Goal: Information Seeking & Learning: Learn about a topic

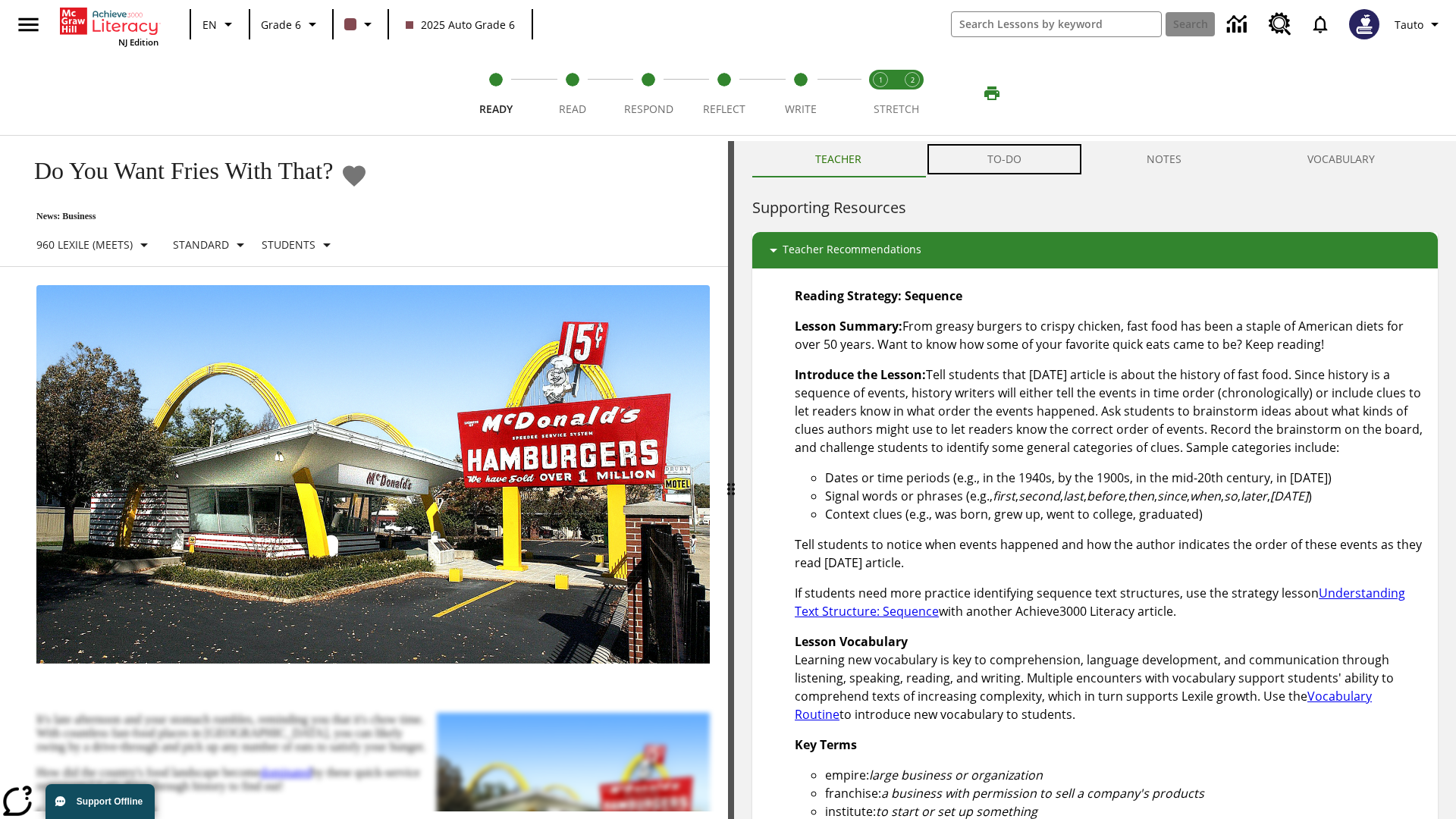
click at [1005, 159] on button "TO-DO" at bounding box center [1004, 159] width 160 height 37
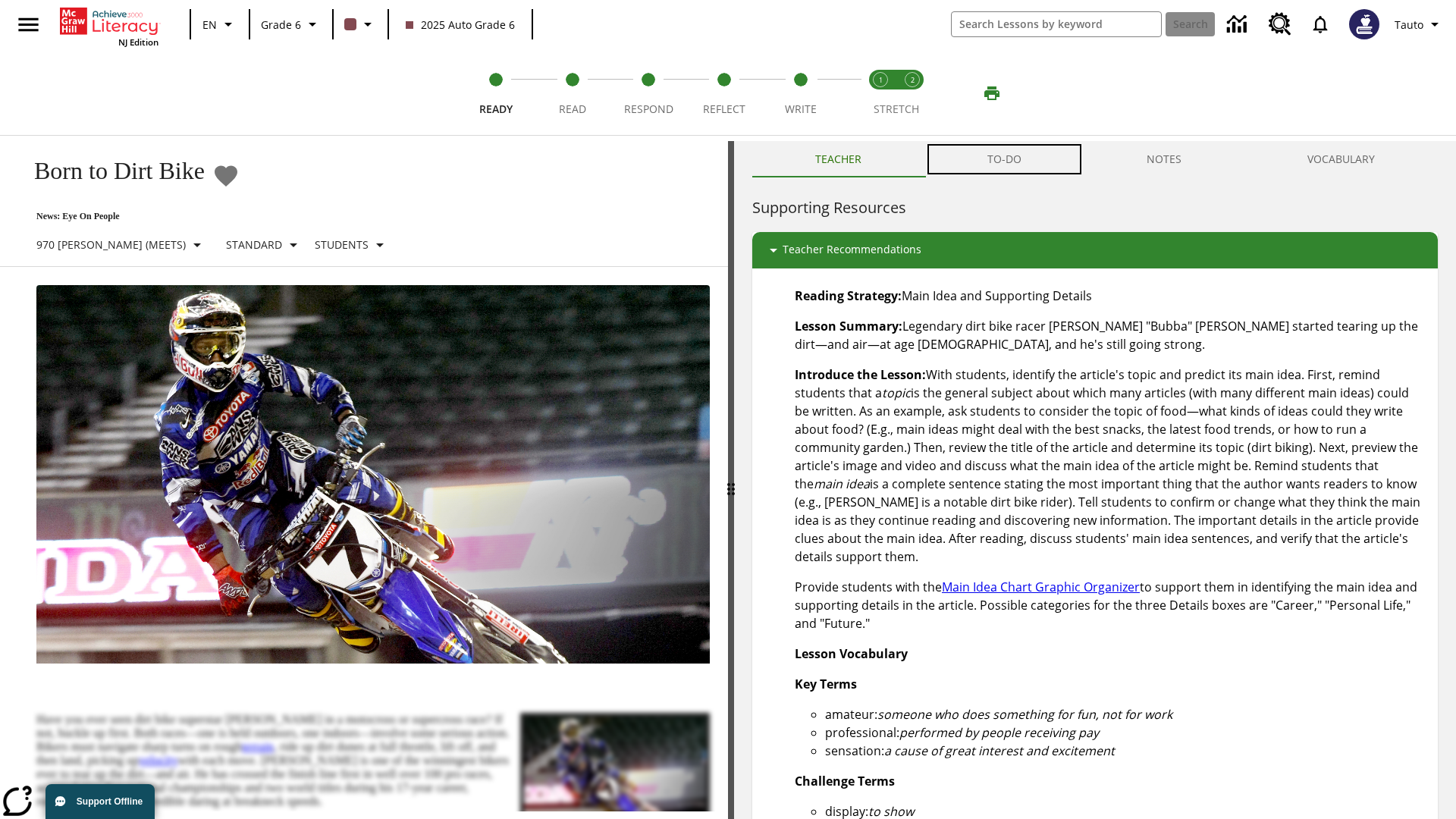
click at [1005, 159] on button "TO-DO" at bounding box center [1004, 159] width 160 height 37
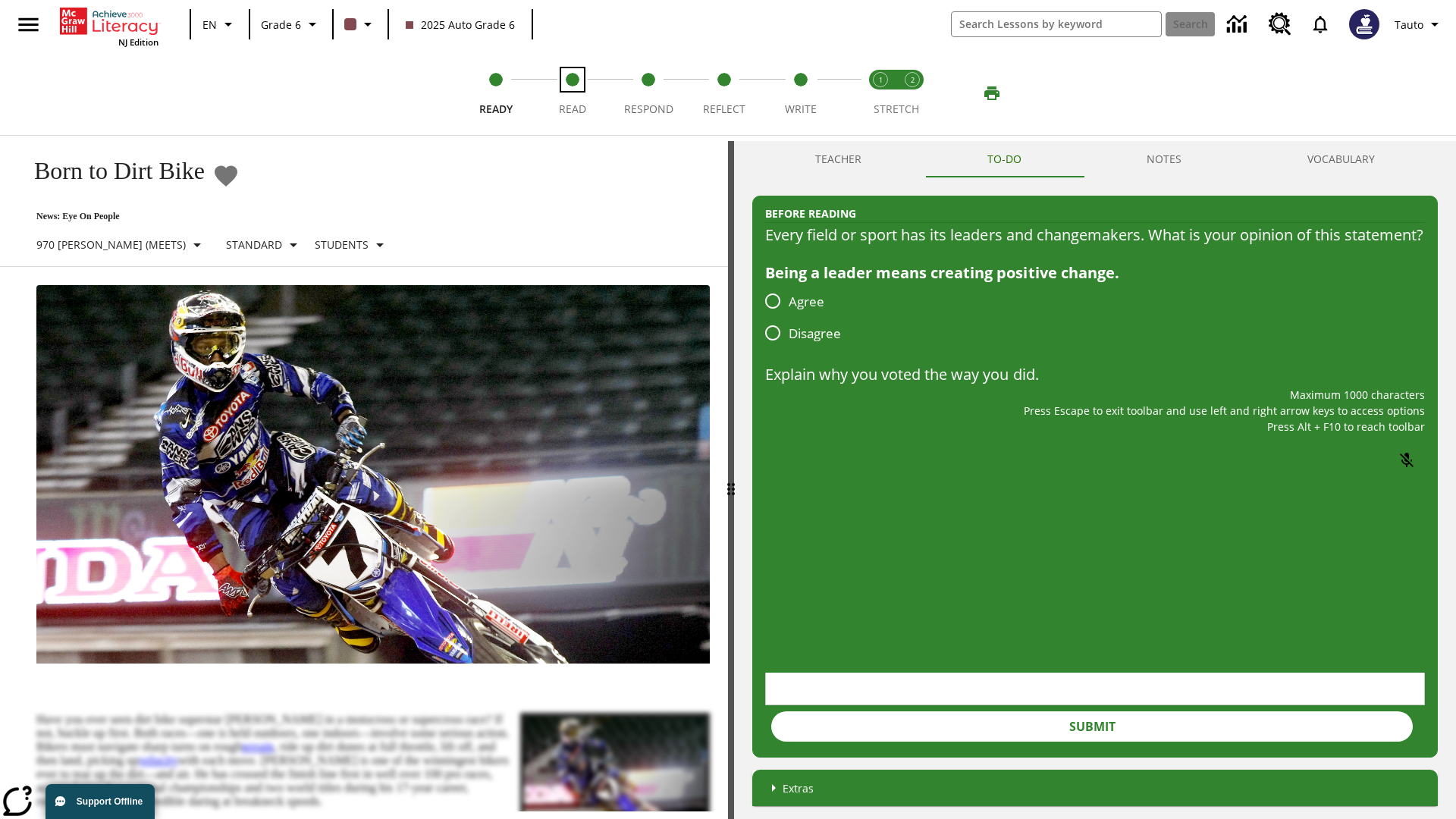
click at [572, 93] on span "Read" at bounding box center [572, 103] width 27 height 27
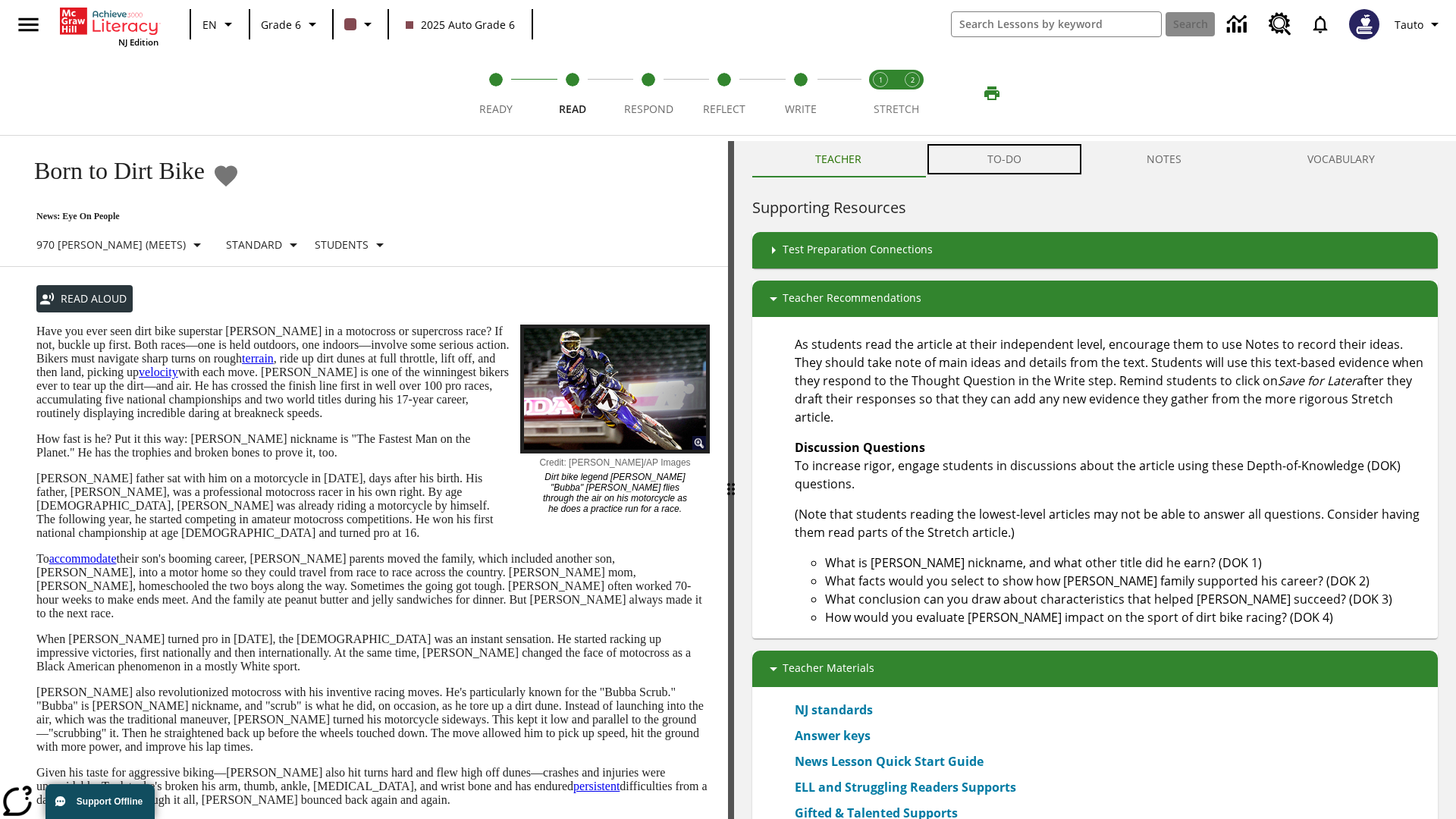
scroll to position [1, 0]
click at [1005, 159] on button "TO-DO" at bounding box center [1004, 158] width 160 height 37
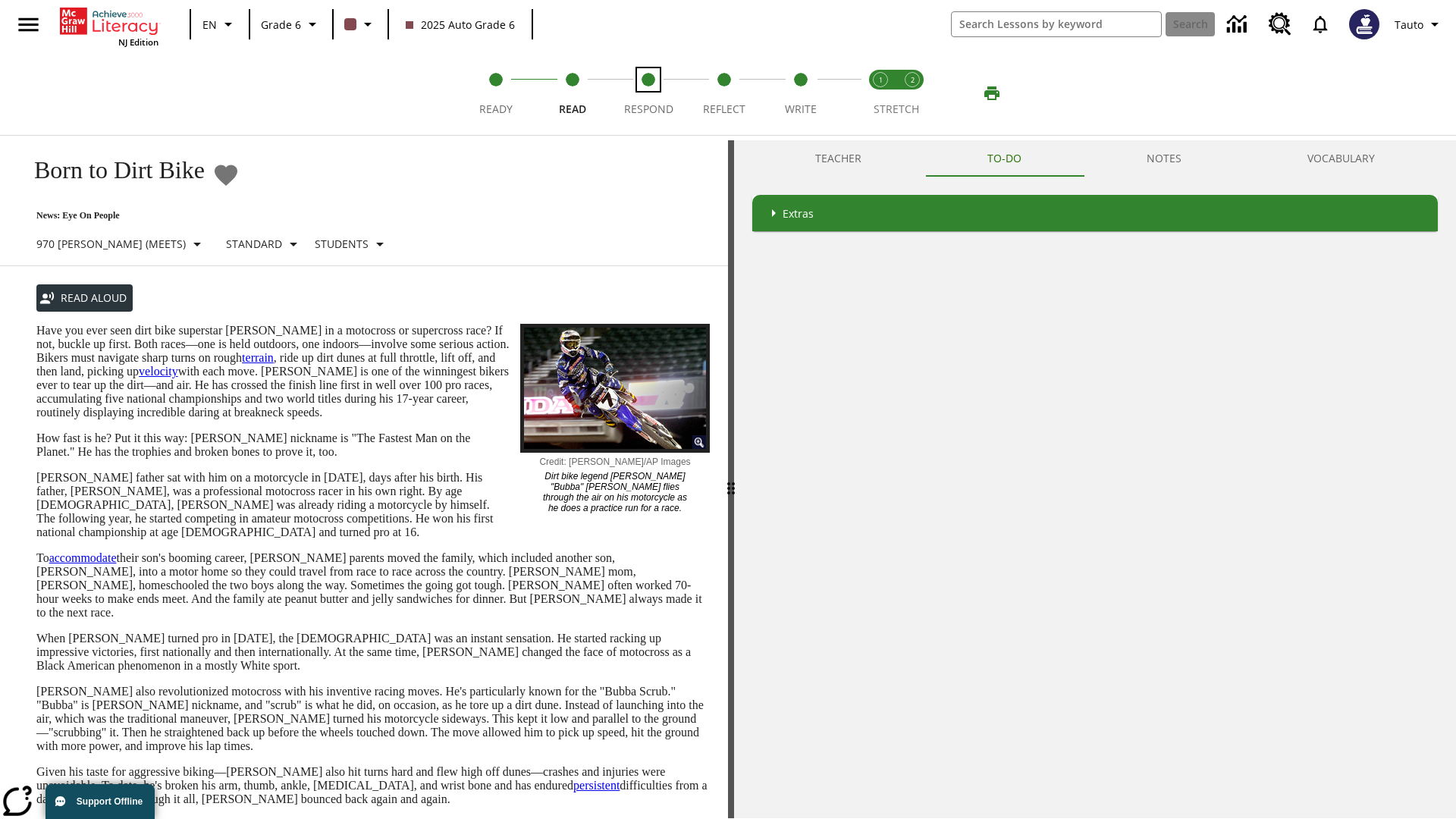
click at [649, 93] on span "Respond" at bounding box center [648, 103] width 49 height 27
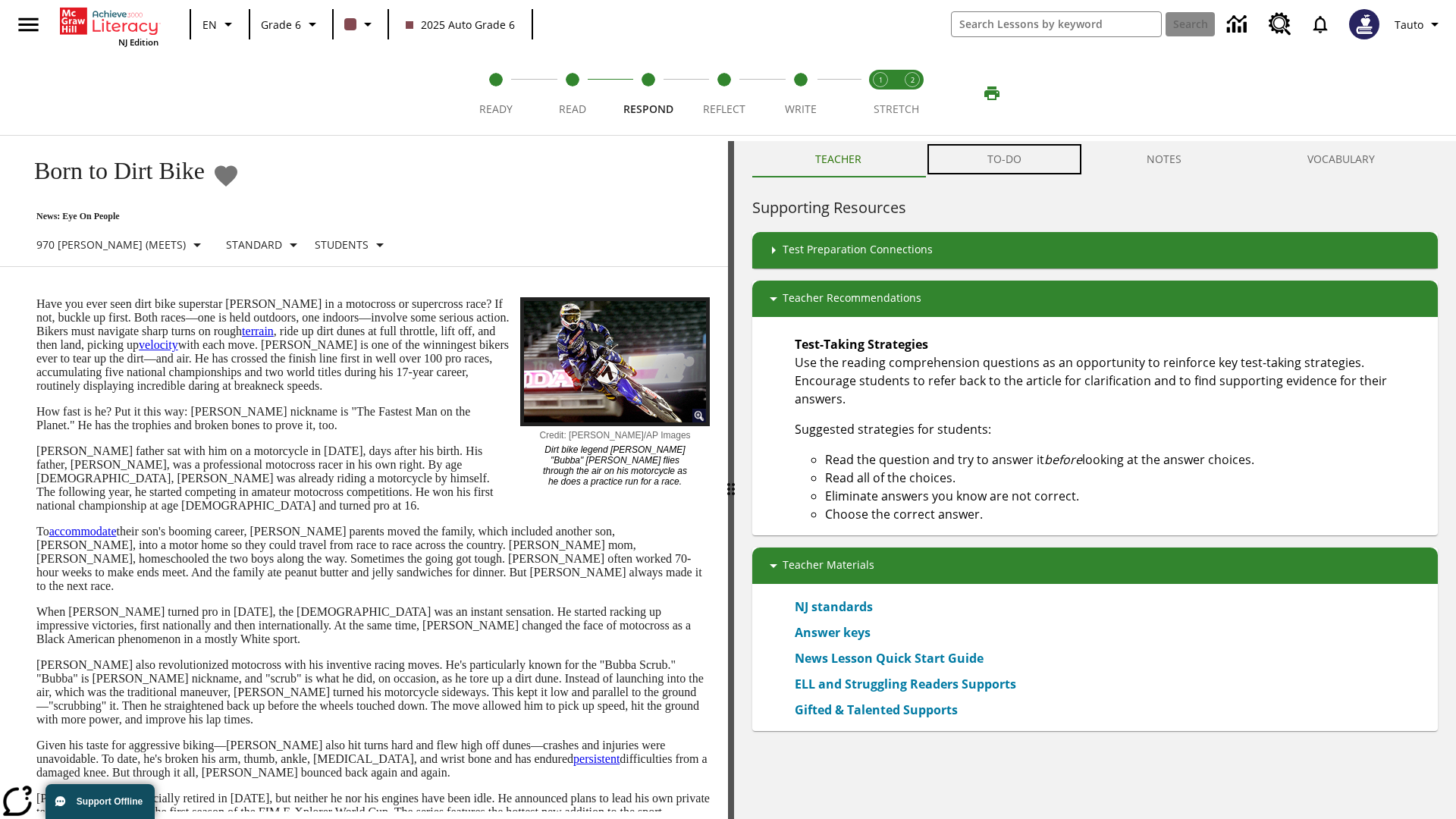
scroll to position [1, 0]
